Goal: Task Accomplishment & Management: Contribute content

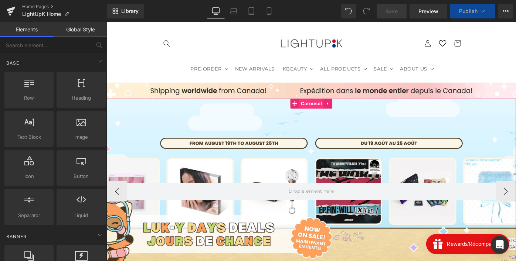
click at [332, 112] on span "Carousel" at bounding box center [330, 111] width 27 height 11
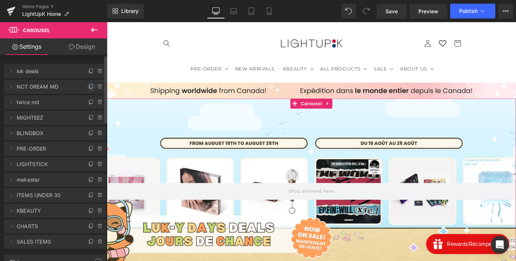
click at [88, 84] on icon at bounding box center [91, 87] width 6 height 6
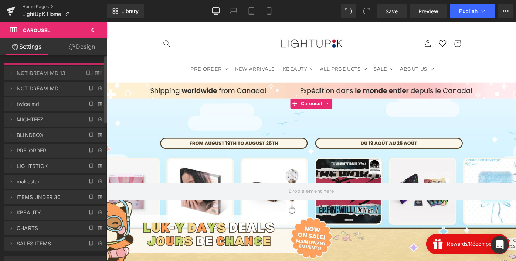
drag, startPoint x: 59, startPoint y: 97, endPoint x: 59, endPoint y: 68, distance: 29.6
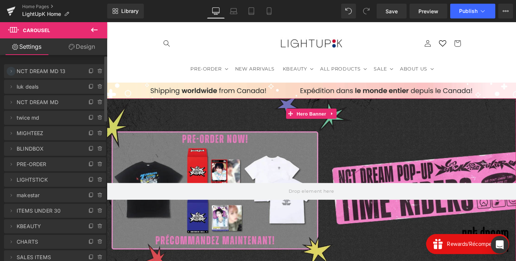
click at [12, 71] on icon at bounding box center [11, 71] width 6 height 6
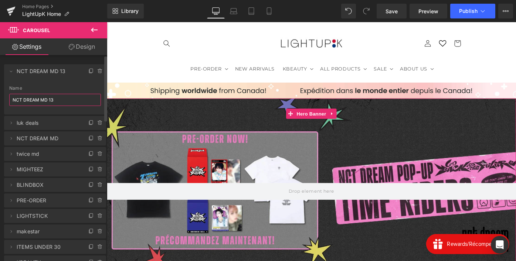
click at [28, 99] on input "NCT DREAM MD 13" at bounding box center [55, 100] width 92 height 12
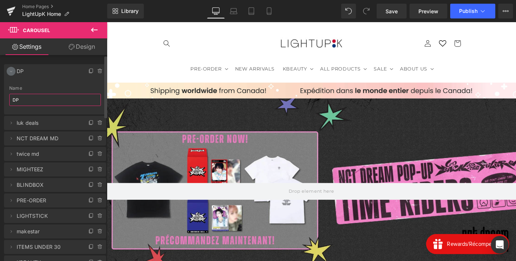
type input "DP"
click at [12, 68] on icon at bounding box center [11, 71] width 6 height 6
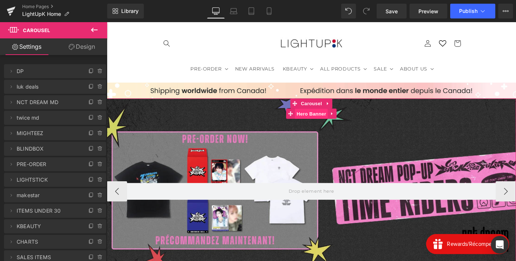
click at [335, 122] on span "Hero Banner" at bounding box center [330, 122] width 36 height 11
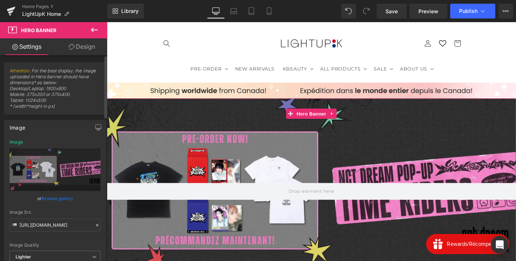
click at [57, 198] on link "Browse gallery" at bounding box center [57, 198] width 31 height 13
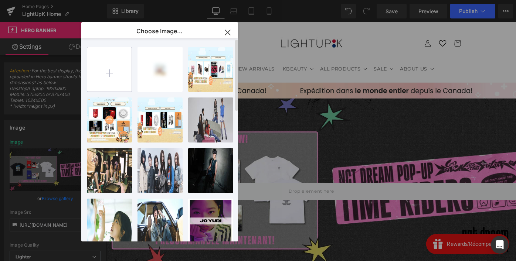
click at [113, 67] on input "file" at bounding box center [109, 69] width 44 height 44
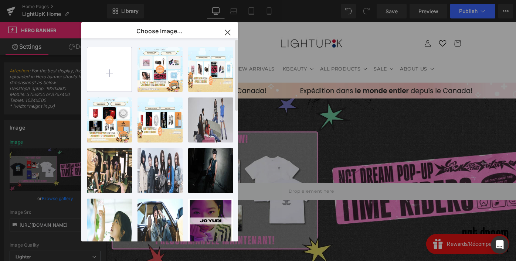
type input "C:\fakepath\Double Points AUG_WEB.webp"
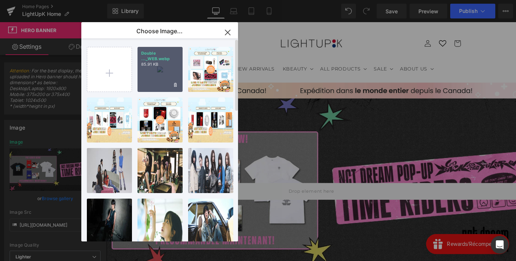
click at [156, 77] on div "Double ..._WEB.webp 85.91 KB" at bounding box center [160, 69] width 45 height 45
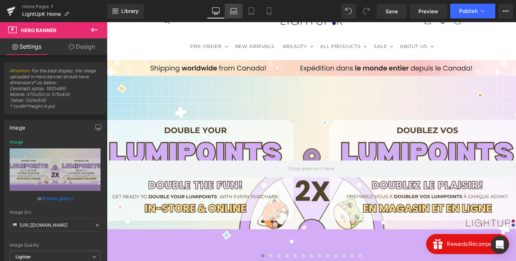
click at [234, 9] on icon at bounding box center [234, 10] width 6 height 3
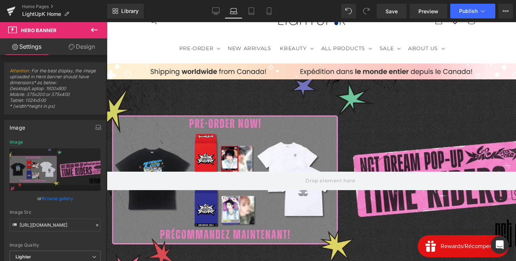
scroll to position [23, 0]
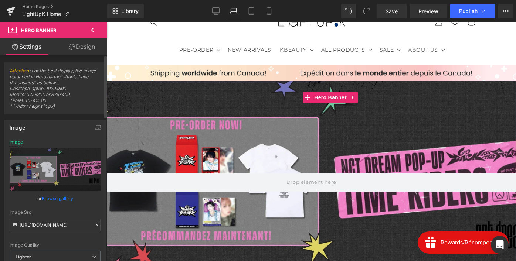
click at [67, 197] on link "Browse gallery" at bounding box center [57, 198] width 31 height 13
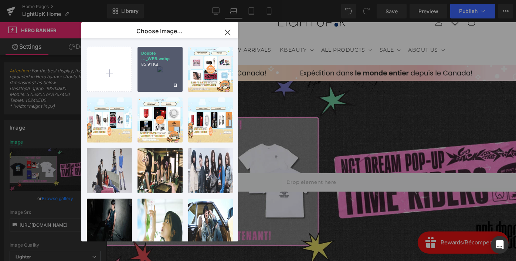
click at [170, 70] on div "Double ..._WEB.webp 85.91 KB" at bounding box center [160, 69] width 45 height 45
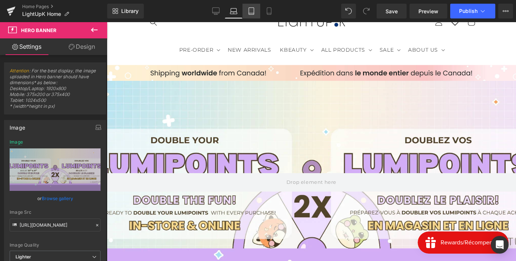
click at [254, 13] on icon at bounding box center [251, 11] width 5 height 7
type input "[URL][DOMAIN_NAME]"
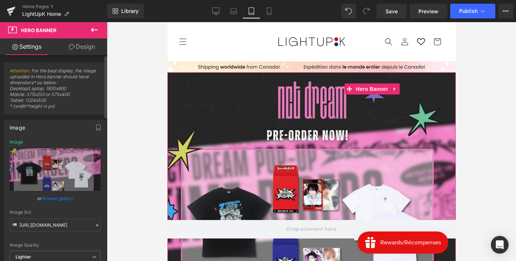
click at [65, 199] on link "Browse gallery" at bounding box center [57, 198] width 31 height 13
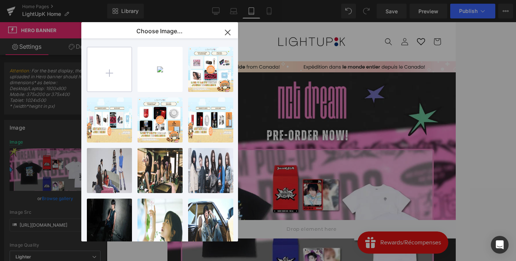
click at [109, 84] on input "file" at bounding box center [109, 69] width 44 height 44
type input "C:\fakepath\Double Points AUG_MOBILE.webp"
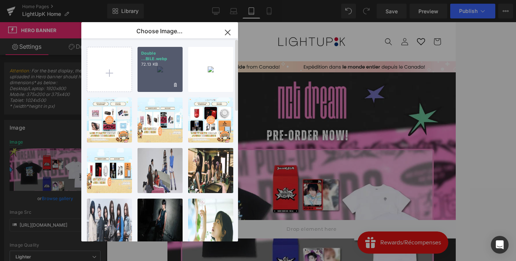
click at [158, 76] on div "Double ...BILE.webp 72.13 KB" at bounding box center [160, 69] width 45 height 45
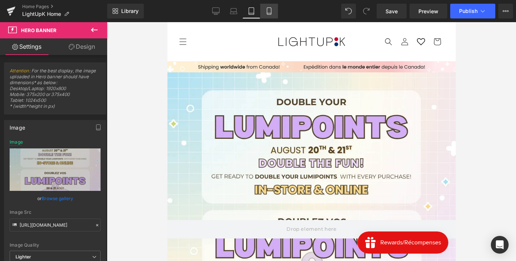
click at [274, 10] on link "Mobile" at bounding box center [269, 11] width 18 height 15
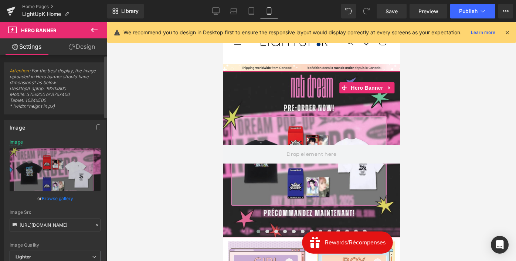
click at [57, 198] on link "Browse gallery" at bounding box center [57, 198] width 31 height 13
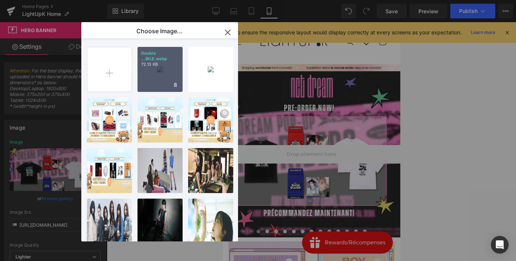
click at [158, 77] on div "Double ...BILE.webp 72.13 KB" at bounding box center [160, 69] width 45 height 45
type input "[URL][DOMAIN_NAME]"
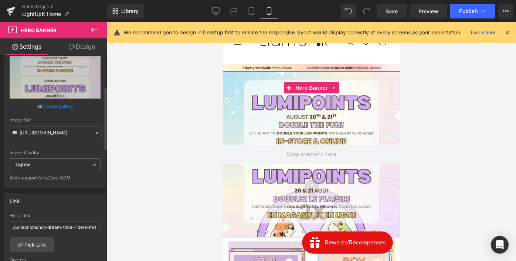
scroll to position [105, 0]
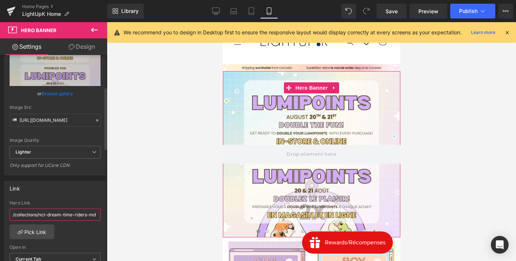
click at [41, 218] on input "/collections/nct-dream-time-riders-md" at bounding box center [55, 215] width 91 height 12
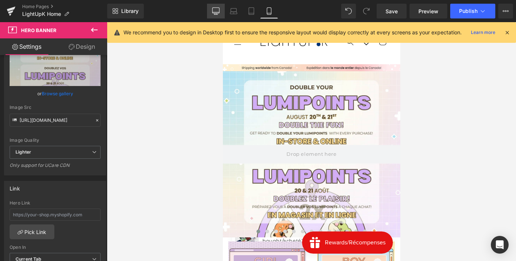
click at [213, 14] on icon at bounding box center [215, 10] width 7 height 7
type input "[URL][DOMAIN_NAME]"
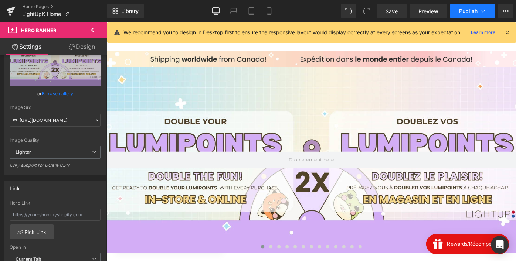
click at [475, 9] on span "Publish" at bounding box center [468, 11] width 18 height 6
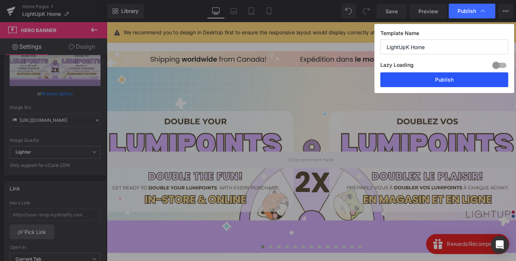
click at [441, 80] on button "Publish" at bounding box center [444, 79] width 128 height 15
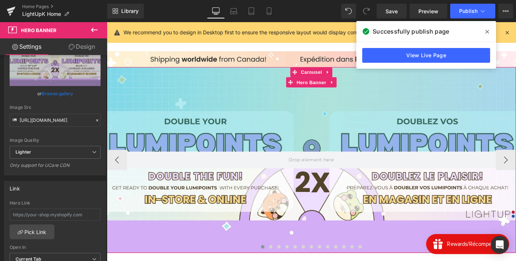
scroll to position [0, 0]
